Goal: Task Accomplishment & Management: Complete application form

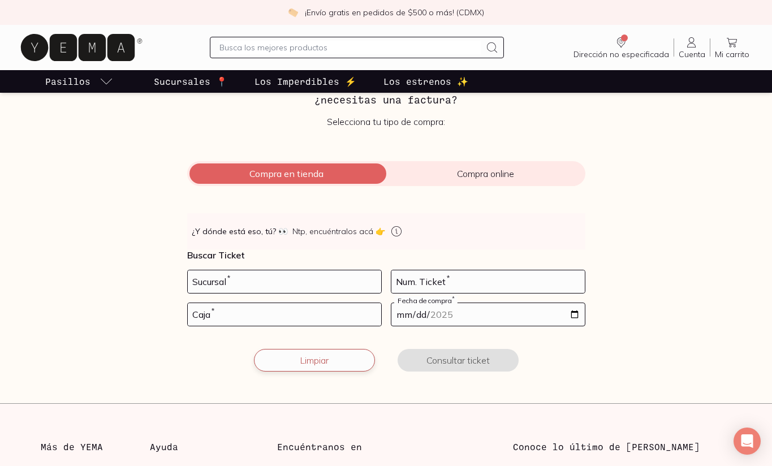
scroll to position [88, 0]
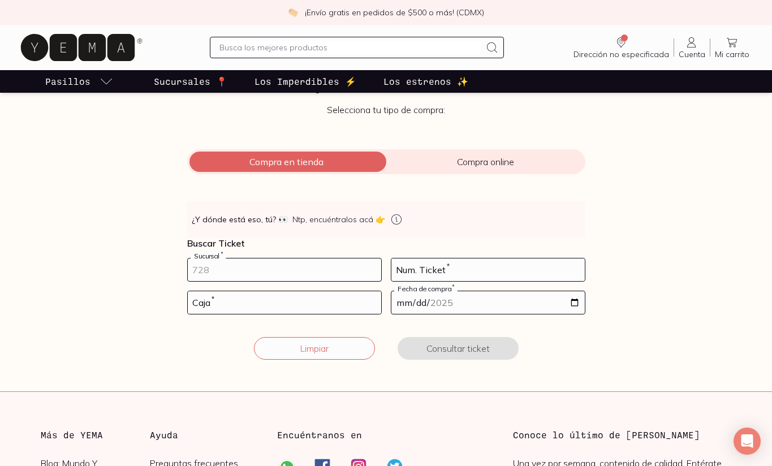
click at [284, 268] on input "number" at bounding box center [284, 269] width 193 height 23
type input "10002"
type input "117"
type input "02"
type input "[DATE]"
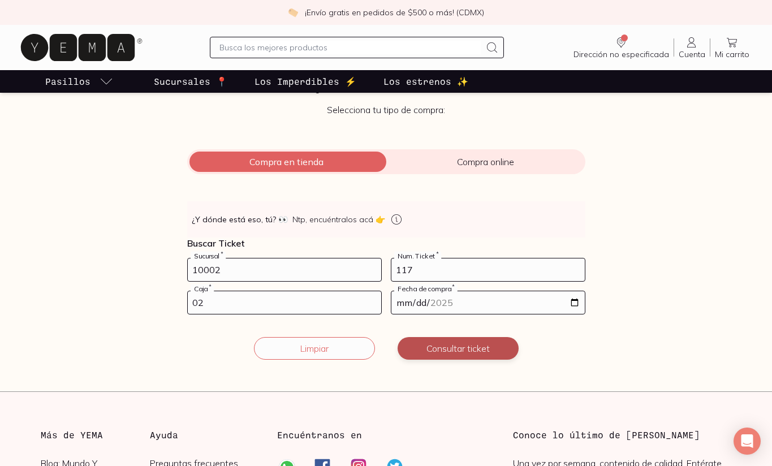
click at [429, 351] on button "Consultar ticket" at bounding box center [458, 348] width 121 height 23
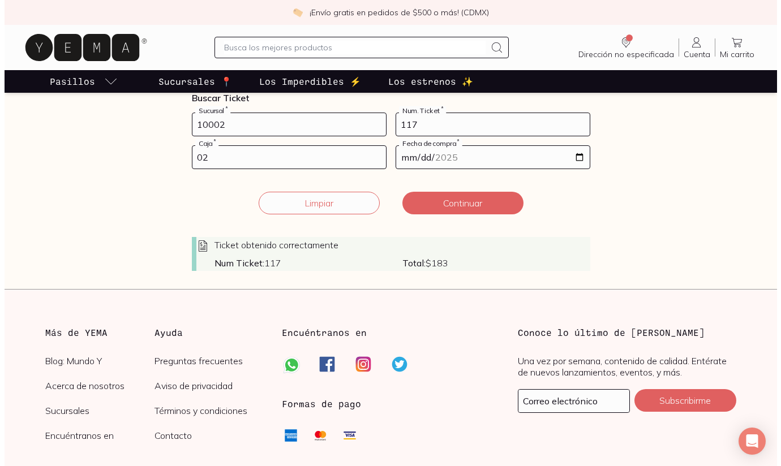
scroll to position [207, 0]
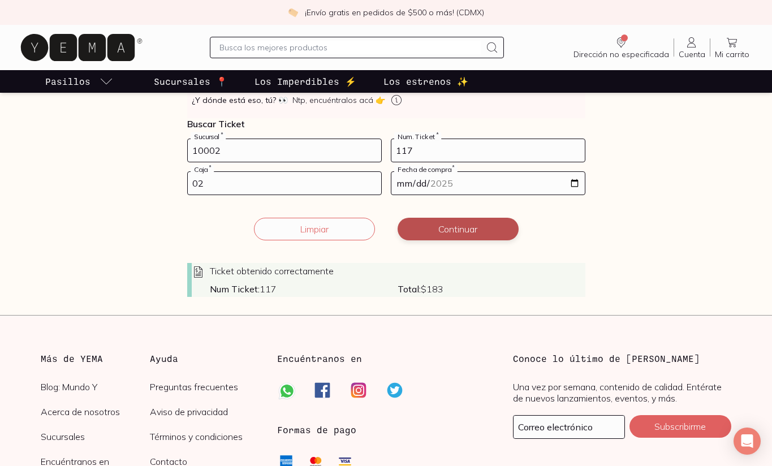
click at [439, 232] on button "Continuar" at bounding box center [458, 229] width 121 height 23
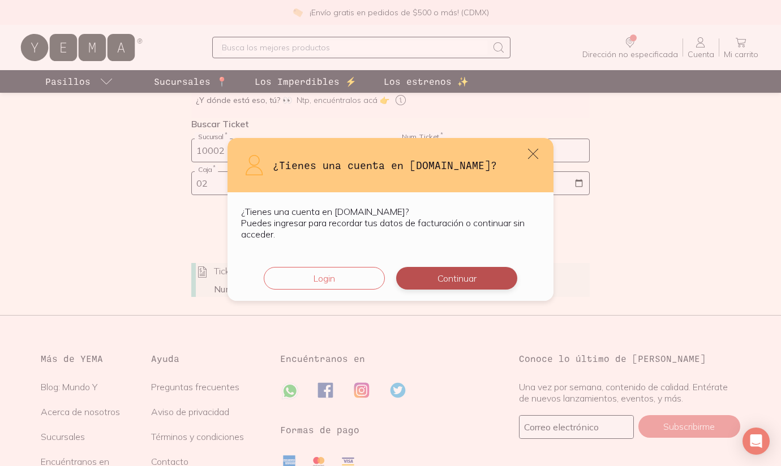
click at [436, 283] on button "Continuar" at bounding box center [456, 278] width 121 height 23
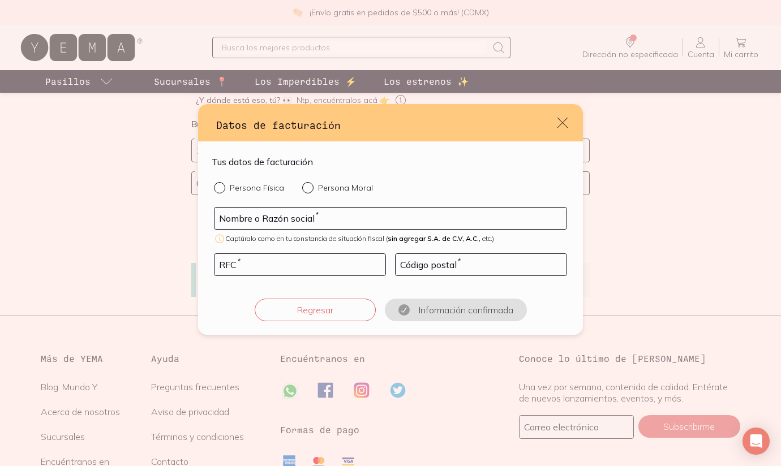
click at [247, 183] on p "Persona Física" at bounding box center [257, 188] width 54 height 10
click at [223, 183] on input "Persona Física" at bounding box center [218, 186] width 9 height 9
radio input "true"
click at [251, 212] on input "default" at bounding box center [390, 218] width 352 height 21
type input "[PERSON_NAME]"
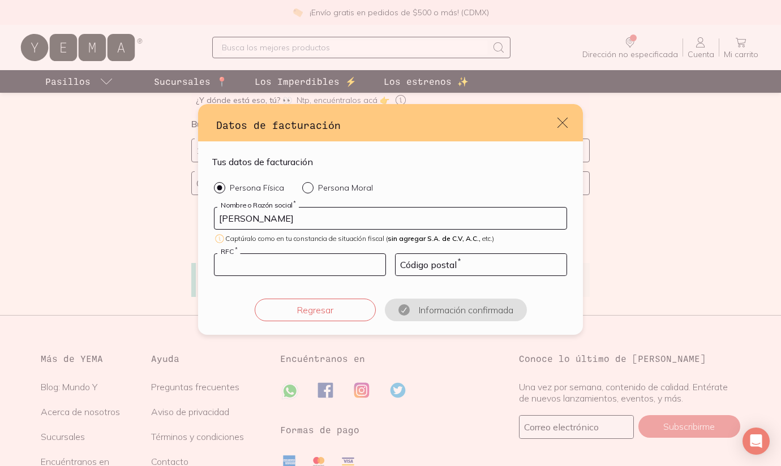
type input "BOGF910607UE2"
type input "54680"
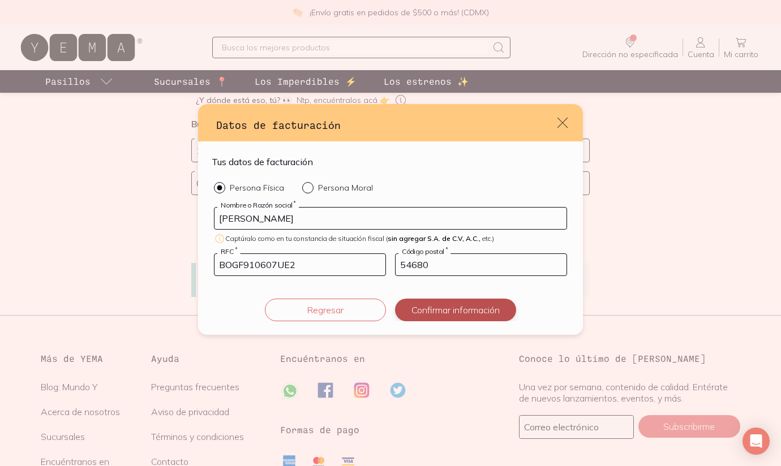
click at [424, 313] on button "Confirmar información" at bounding box center [455, 310] width 121 height 23
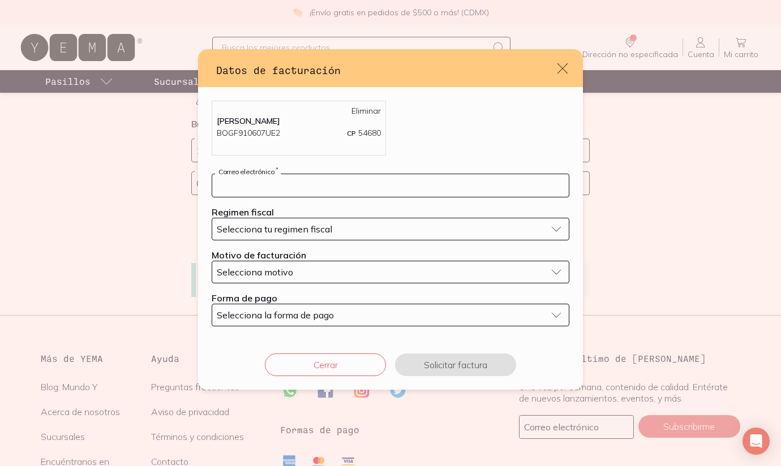
click at [337, 187] on input "default" at bounding box center [390, 185] width 356 height 23
type input "[EMAIL_ADDRESS][DOMAIN_NAME]"
click at [325, 221] on button "Selecciona tu regimen fiscal" at bounding box center [390, 229] width 357 height 23
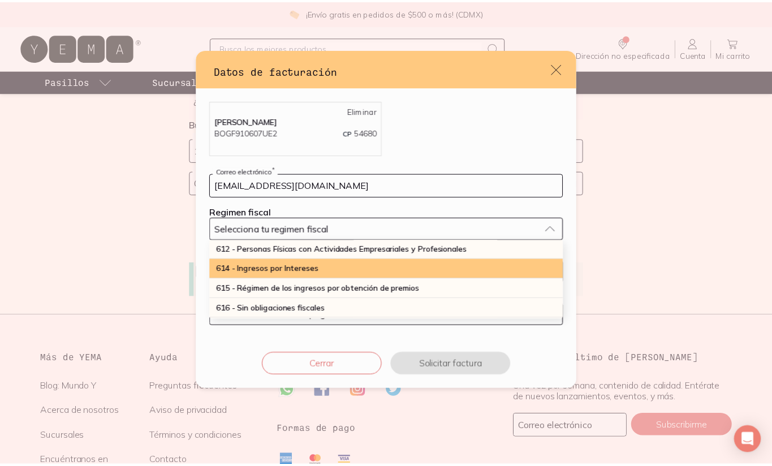
scroll to position [157, 0]
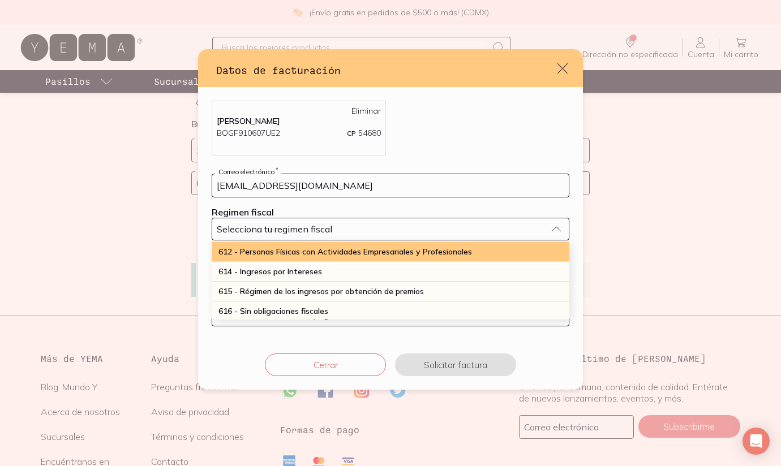
click at [320, 253] on span "612 - Personas Físicas con Actividades Empresariales y Profesionales" at bounding box center [344, 252] width 253 height 10
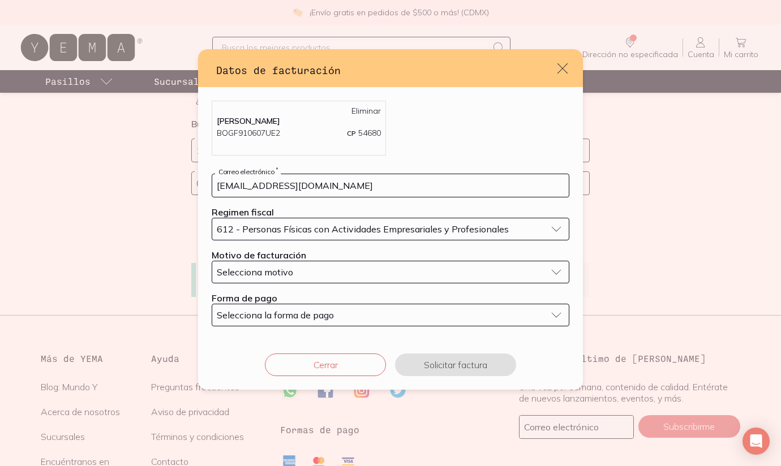
click at [307, 273] on div "Selecciona motivo" at bounding box center [381, 271] width 329 height 11
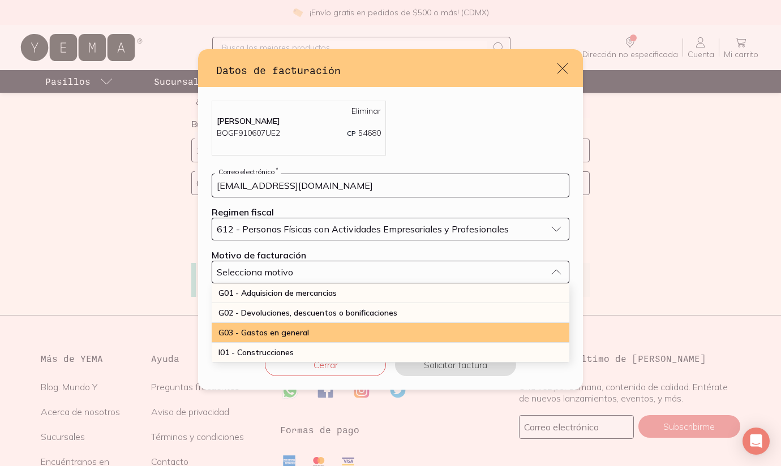
click at [307, 342] on div "G03 - Gastos en general" at bounding box center [390, 333] width 357 height 20
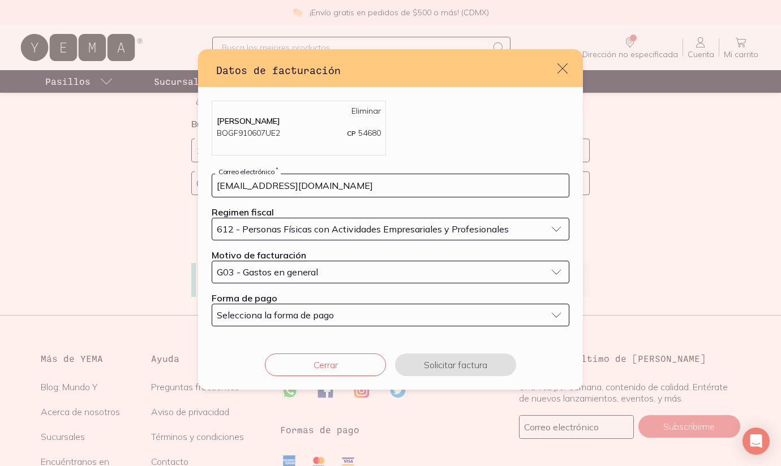
click at [300, 321] on button "Selecciona la forma de pago" at bounding box center [390, 315] width 357 height 23
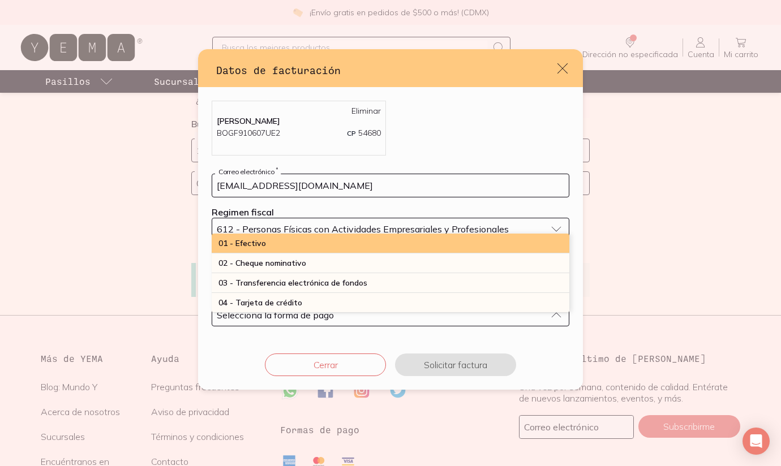
click at [286, 246] on div "01 - Efectivo" at bounding box center [390, 244] width 357 height 20
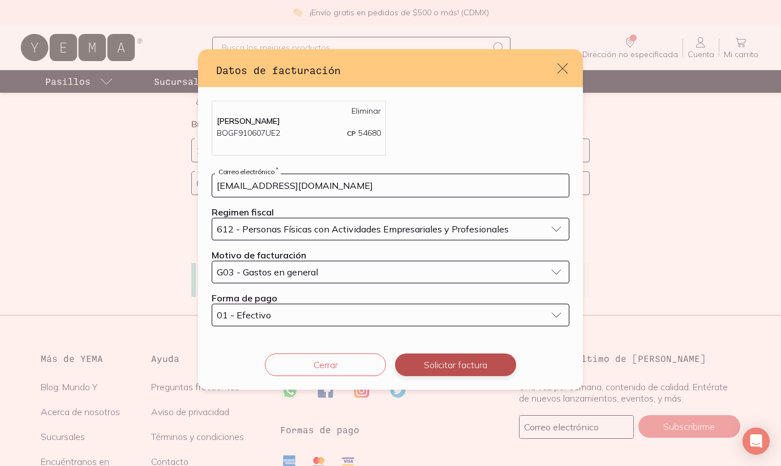
click at [424, 360] on button "Solicitar factura" at bounding box center [455, 365] width 121 height 23
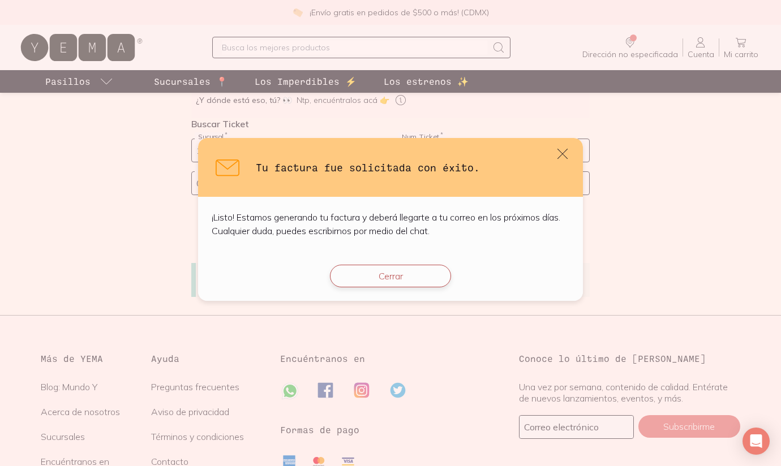
click at [382, 272] on button "Cerrar" at bounding box center [390, 276] width 121 height 23
